Goal: Transaction & Acquisition: Purchase product/service

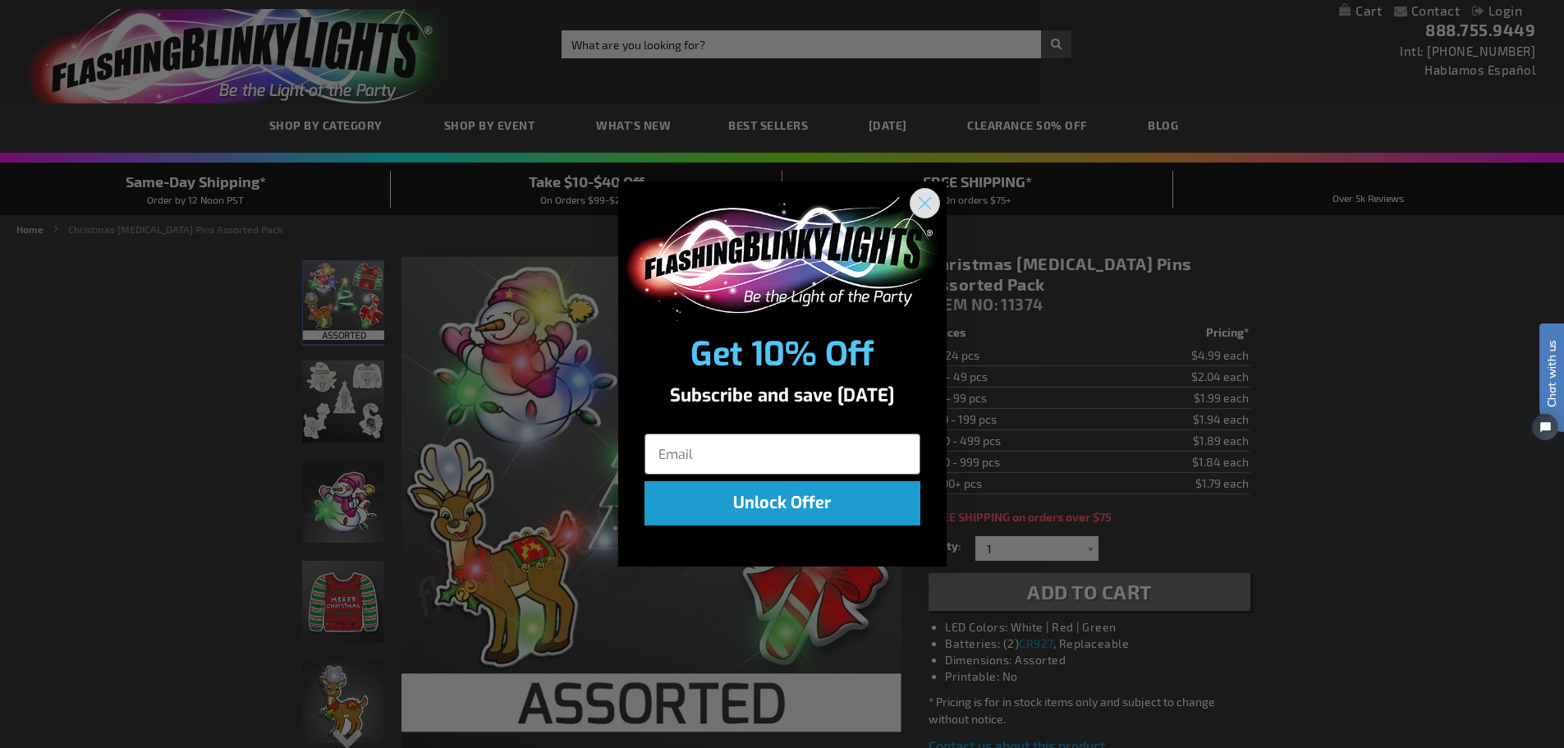
click at [917, 204] on circle "Close dialog" at bounding box center [924, 203] width 27 height 27
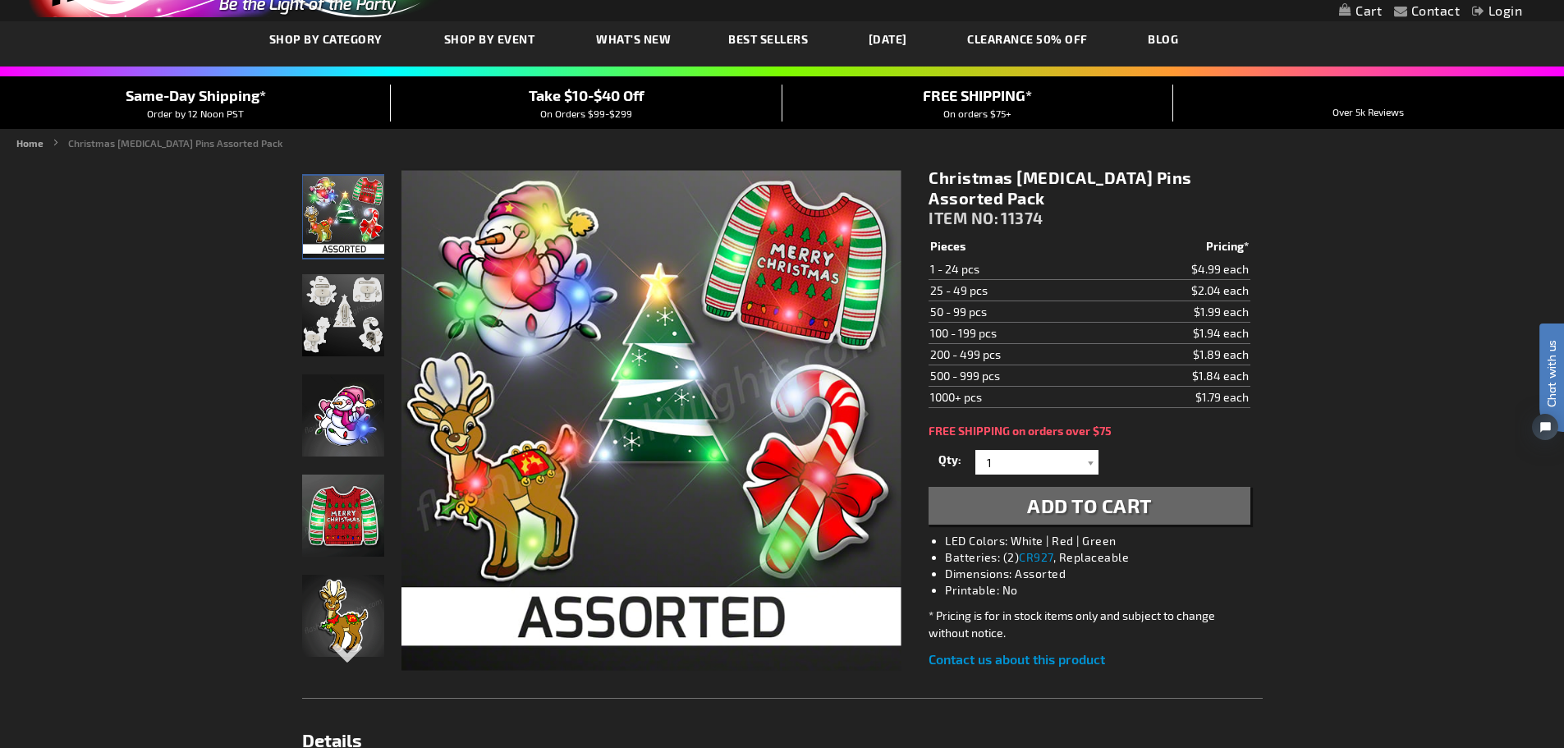
scroll to position [82, 0]
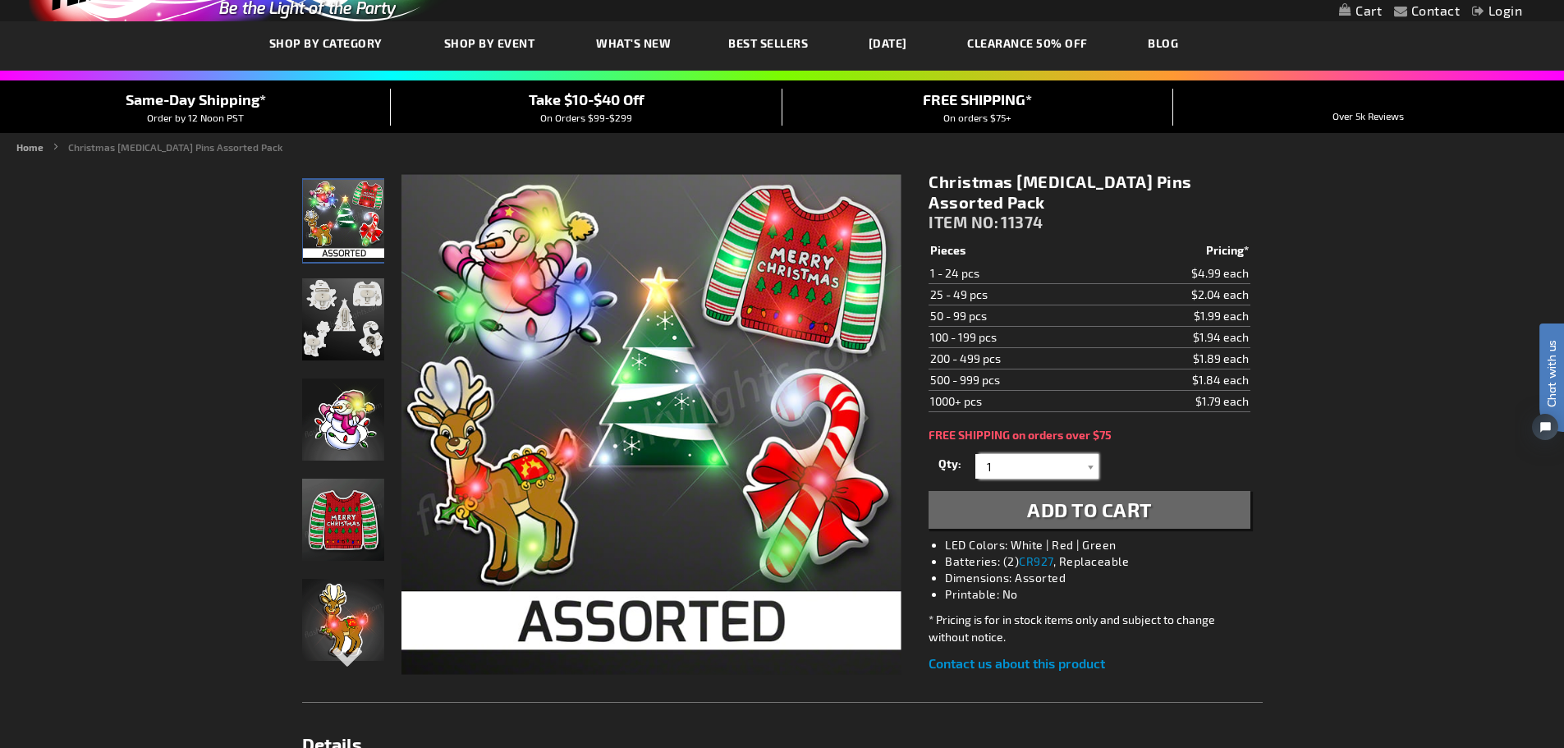
click at [1034, 454] on input "1" at bounding box center [1039, 466] width 119 height 25
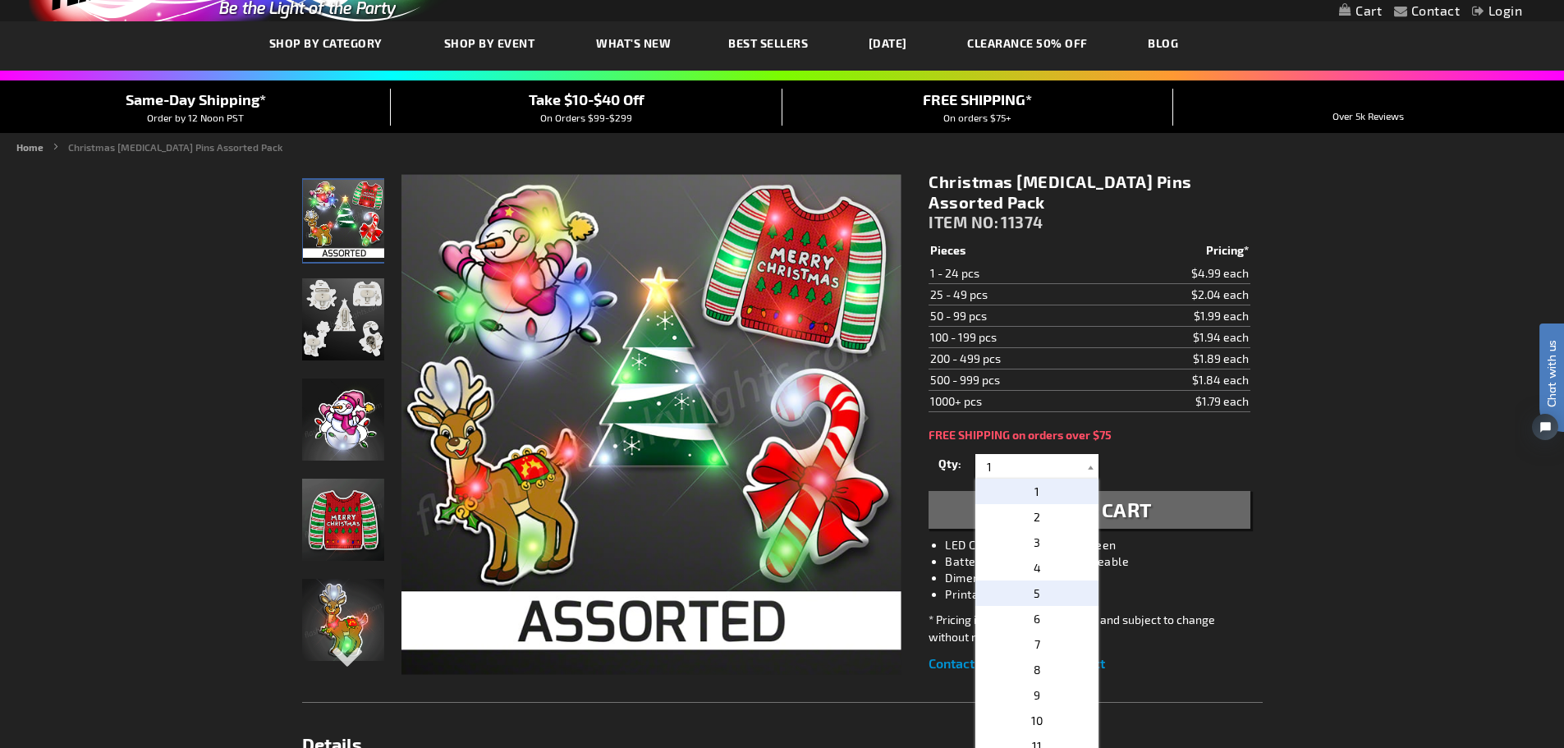
click at [1034, 586] on span "5" at bounding box center [1037, 593] width 7 height 14
type input "5"
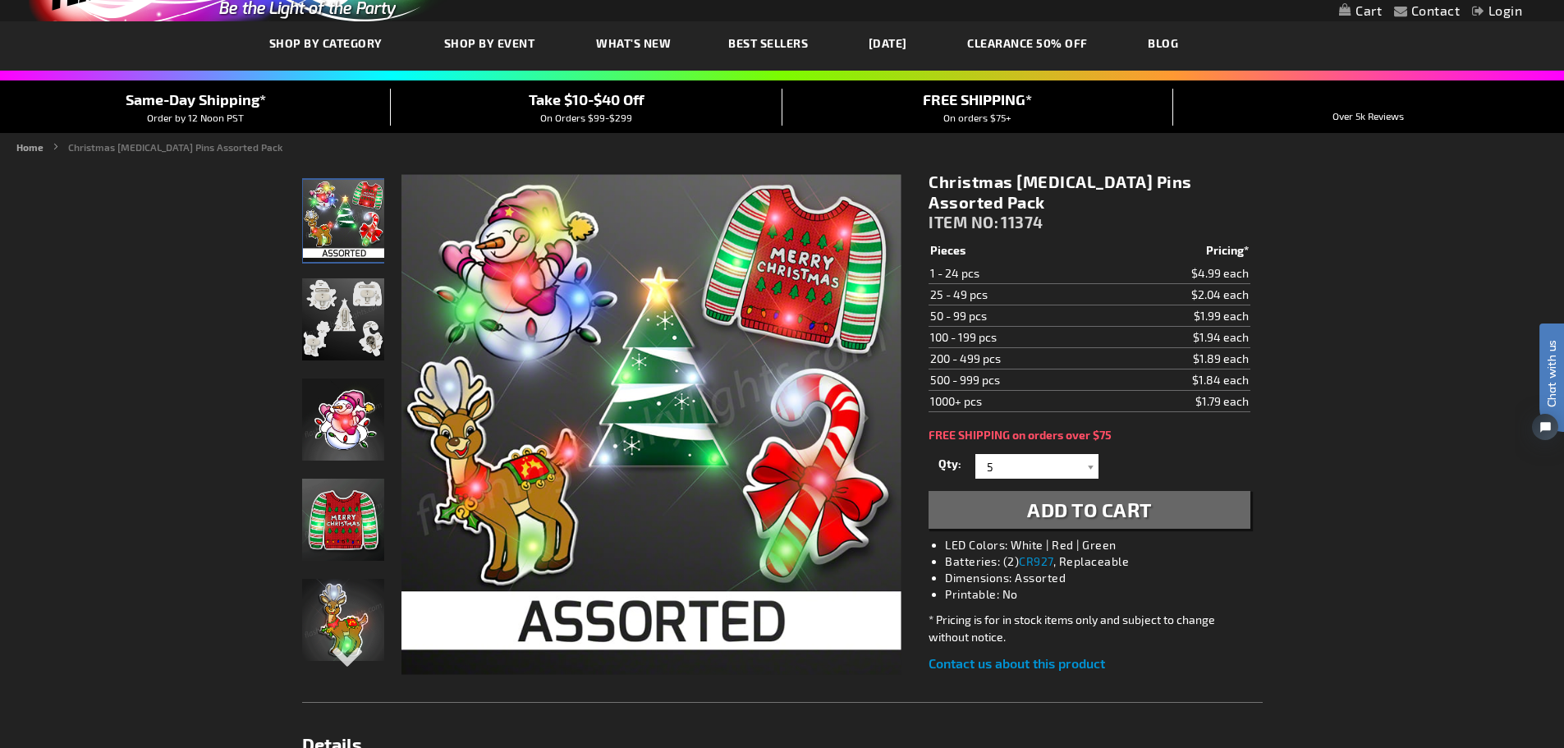
click at [1066, 498] on span "Add to Cart" at bounding box center [1089, 510] width 125 height 24
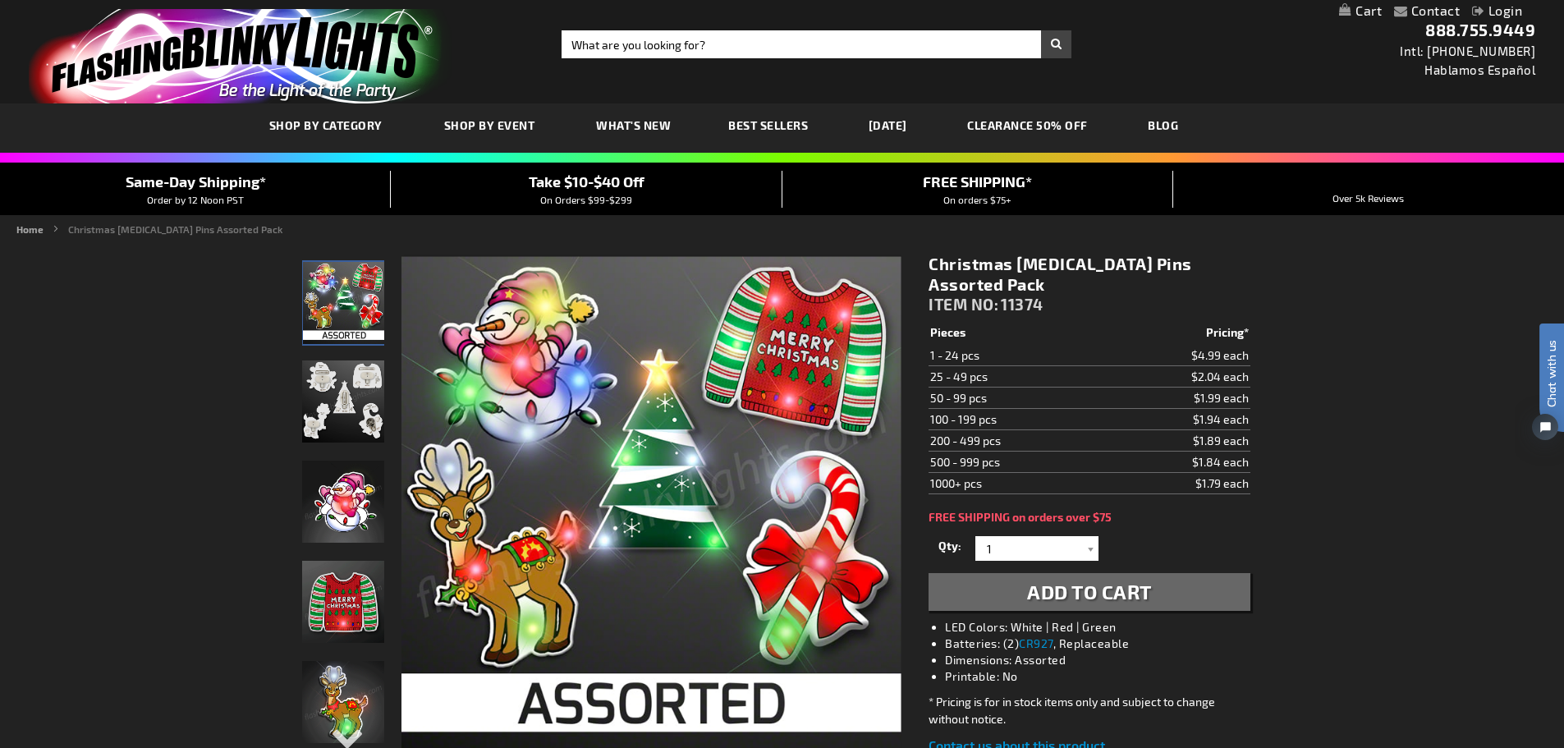
click at [1361, 12] on link "My Cart" at bounding box center [1360, 11] width 43 height 16
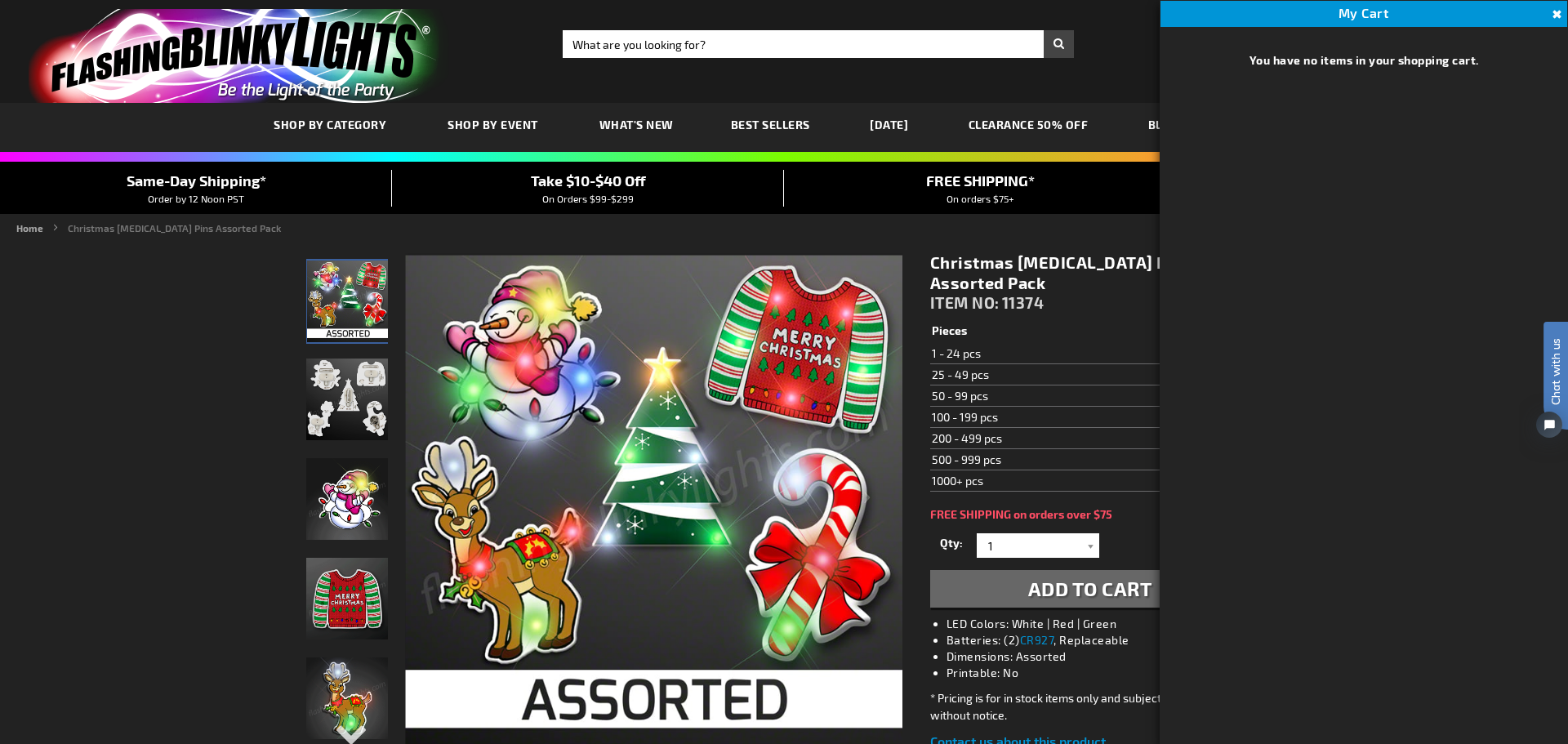
click at [1002, 570] on button "Add to Cart" at bounding box center [1089, 589] width 319 height 38
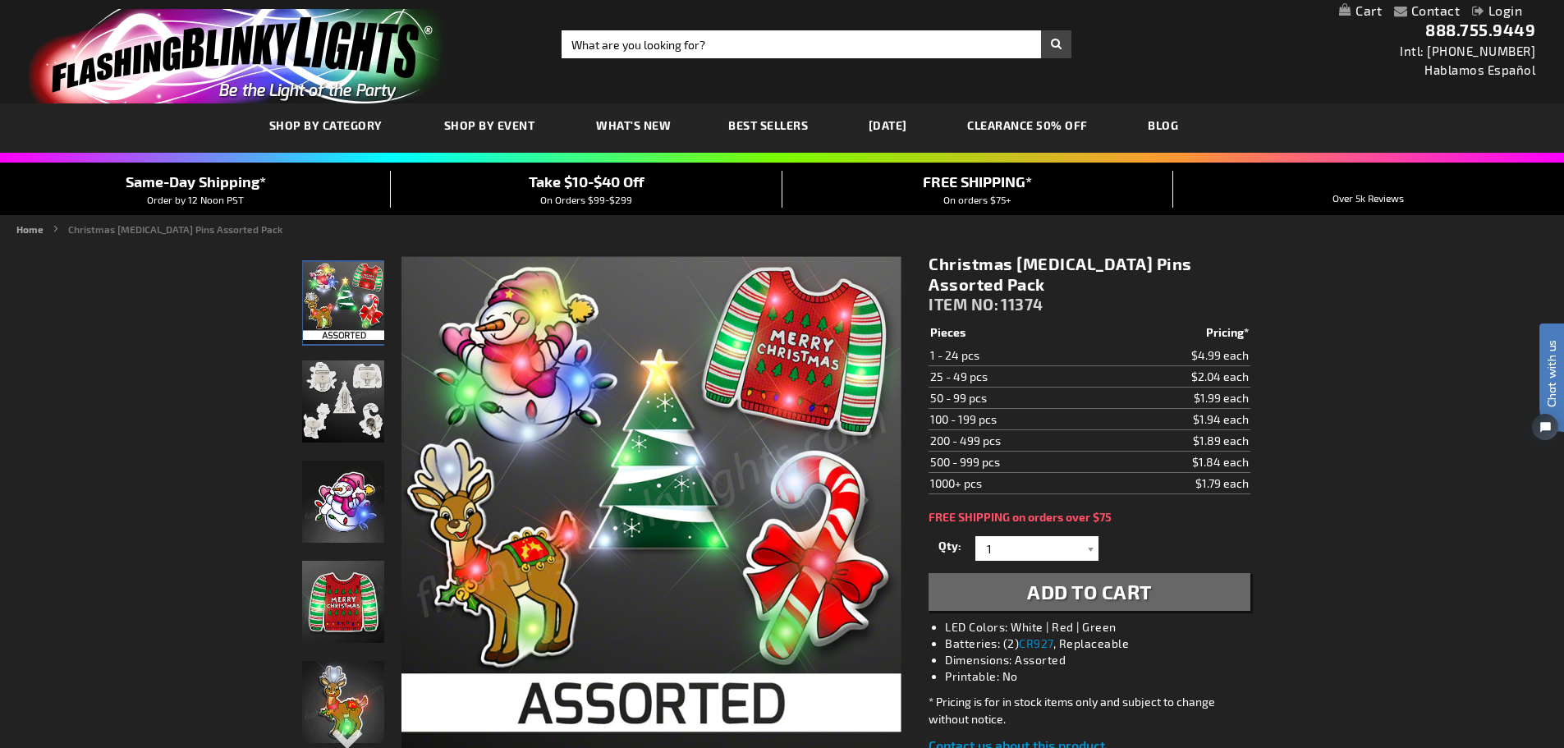
drag, startPoint x: 1344, startPoint y: 8, endPoint x: 1335, endPoint y: 18, distance: 12.8
click at [1343, 10] on link "My Cart" at bounding box center [1360, 11] width 43 height 16
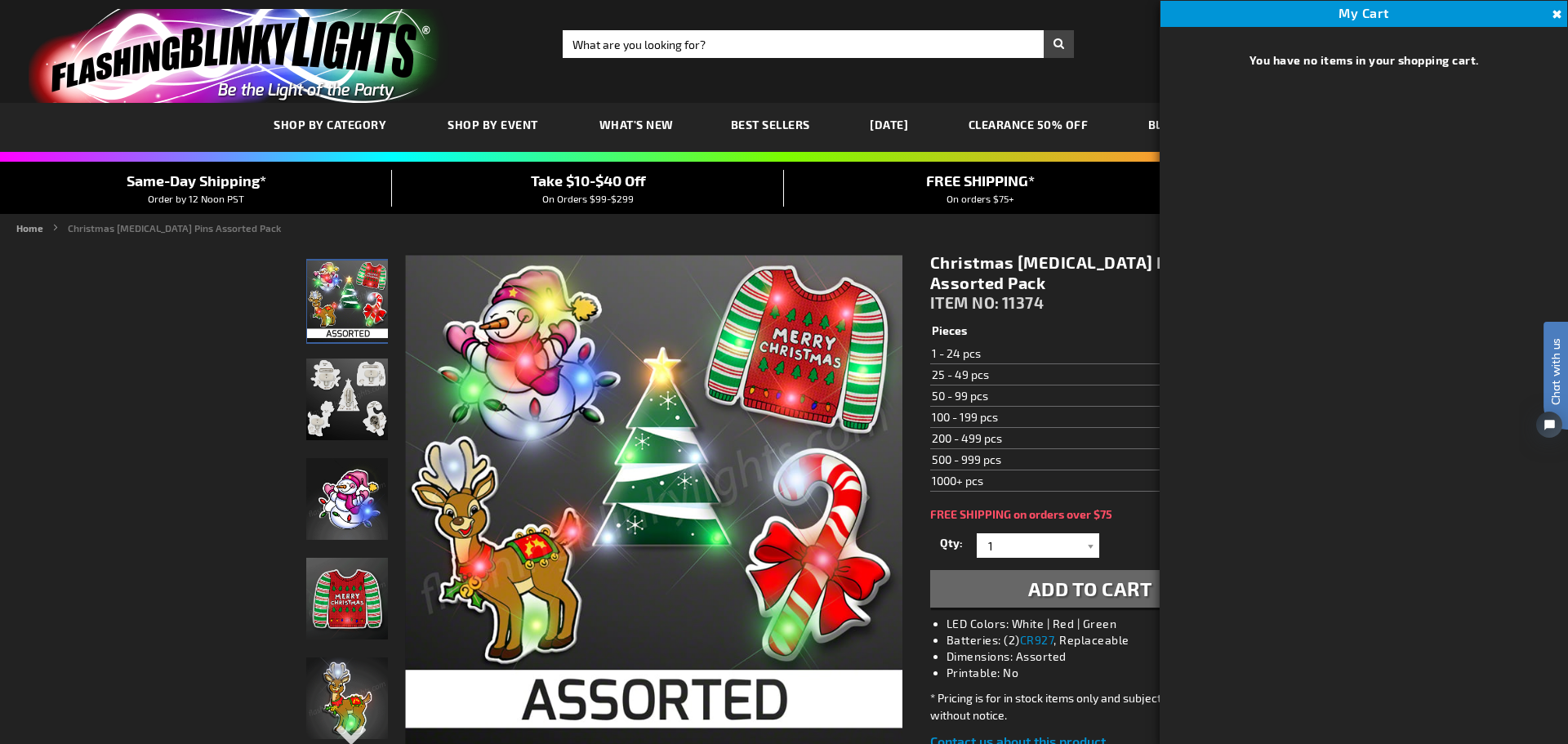
click at [1076, 364] on td "25 - 49 pcs" at bounding box center [1017, 374] width 176 height 21
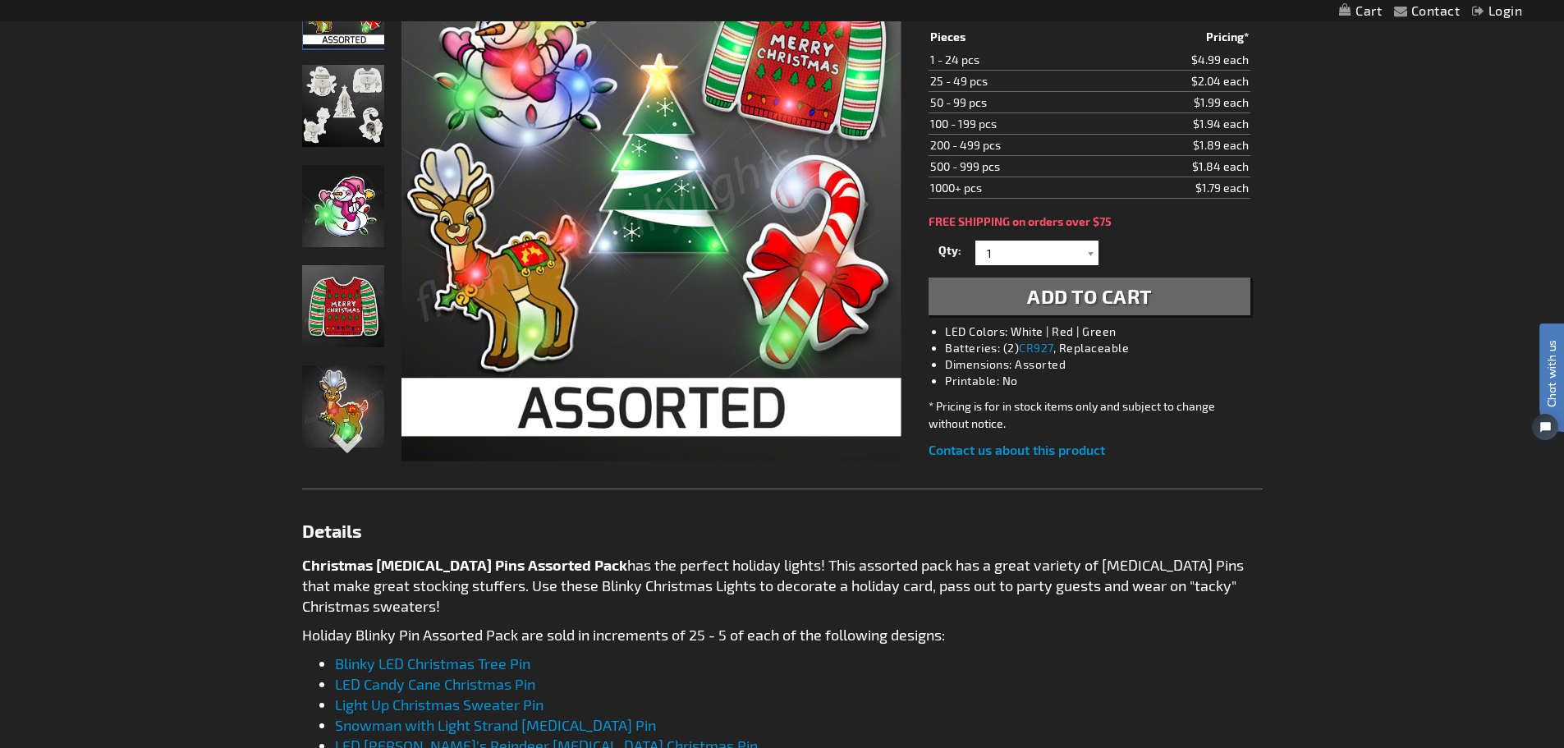
scroll to position [328, 0]
